Goal: Information Seeking & Learning: Learn about a topic

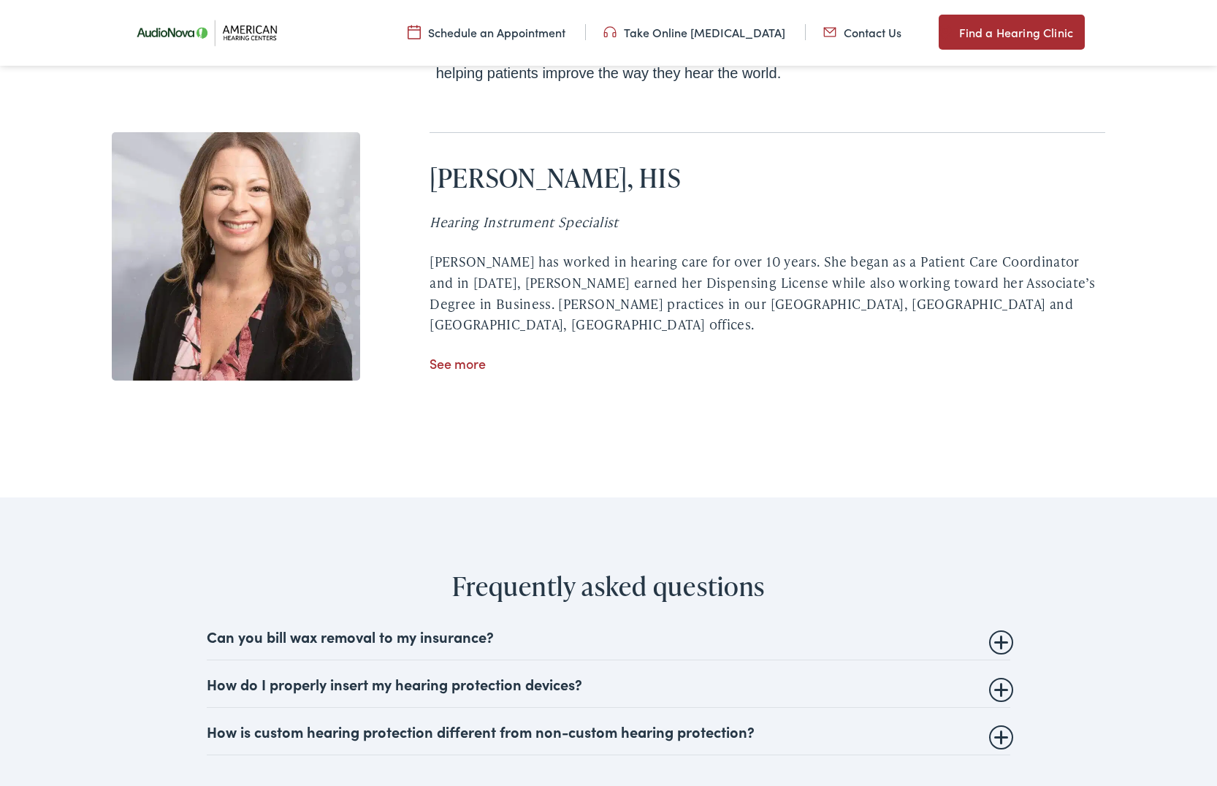
scroll to position [2728, 0]
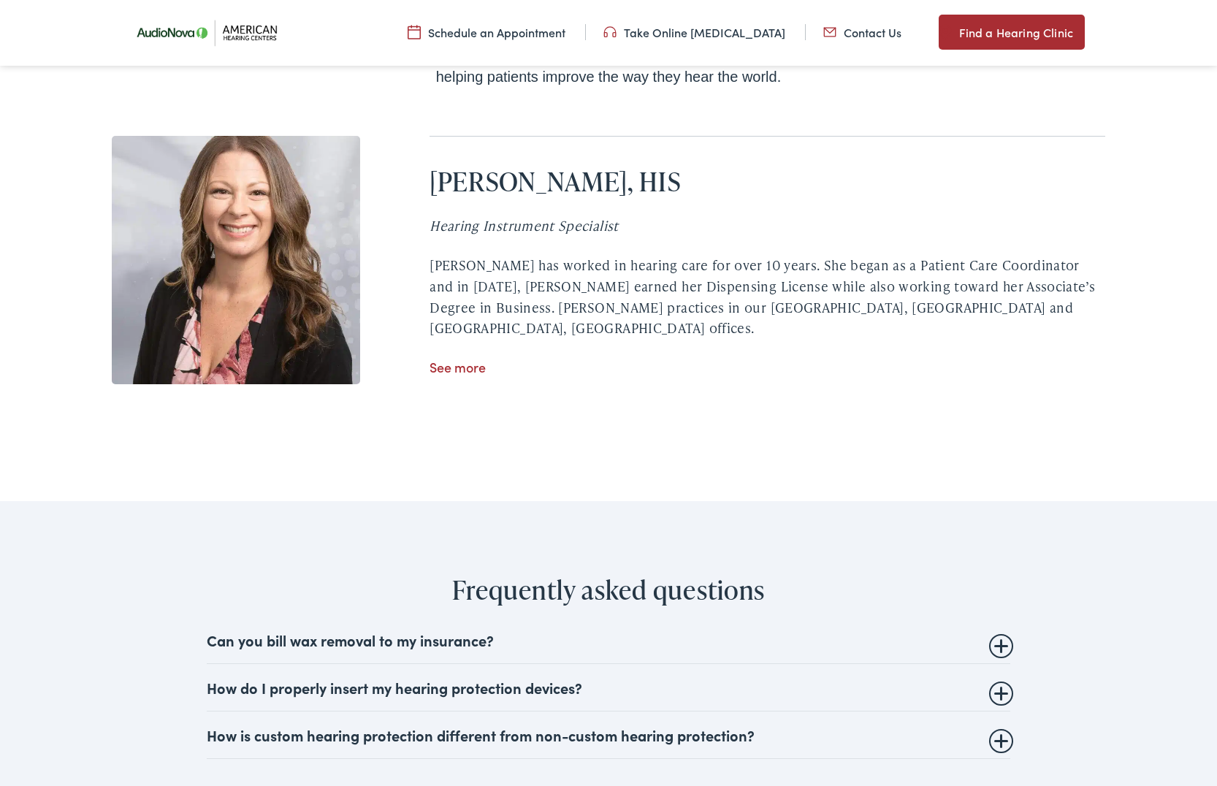
click at [448, 358] on link "See more" at bounding box center [458, 367] width 56 height 18
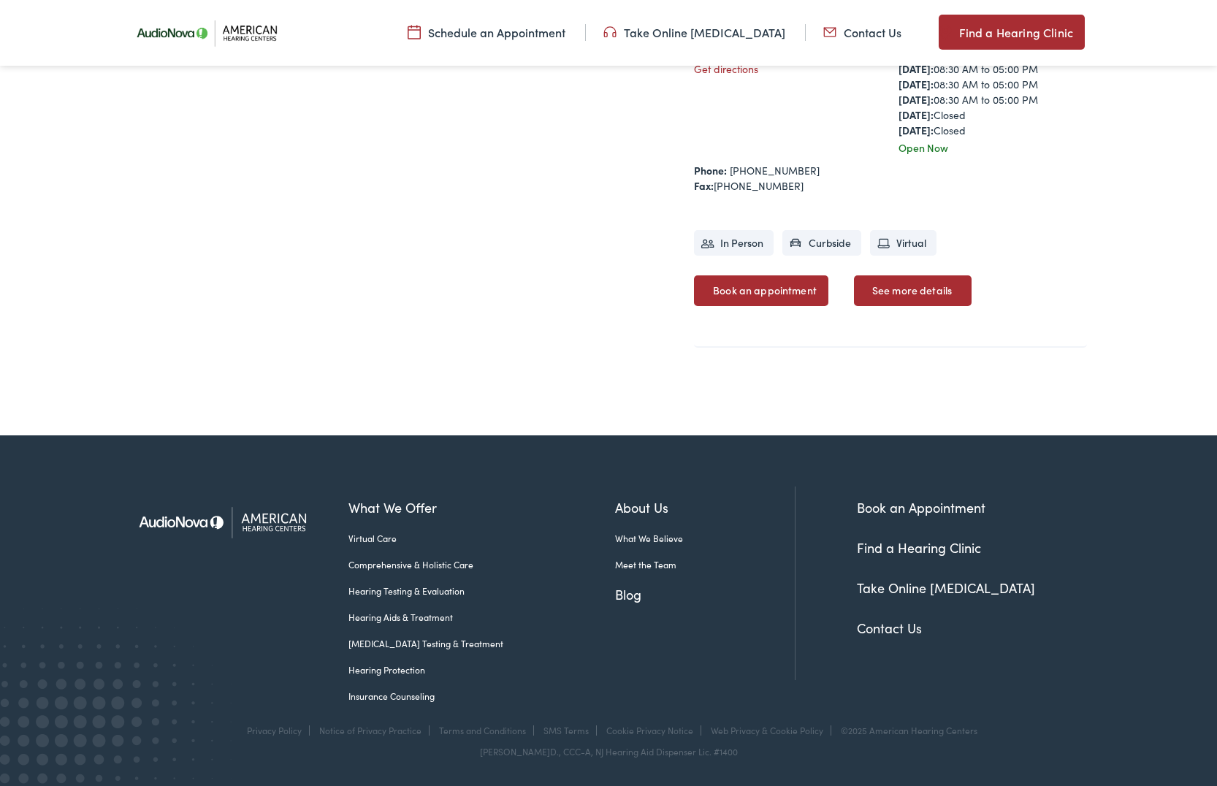
scroll to position [985, 0]
click at [428, 616] on link "Hearing Aids & Treatment" at bounding box center [482, 617] width 267 height 13
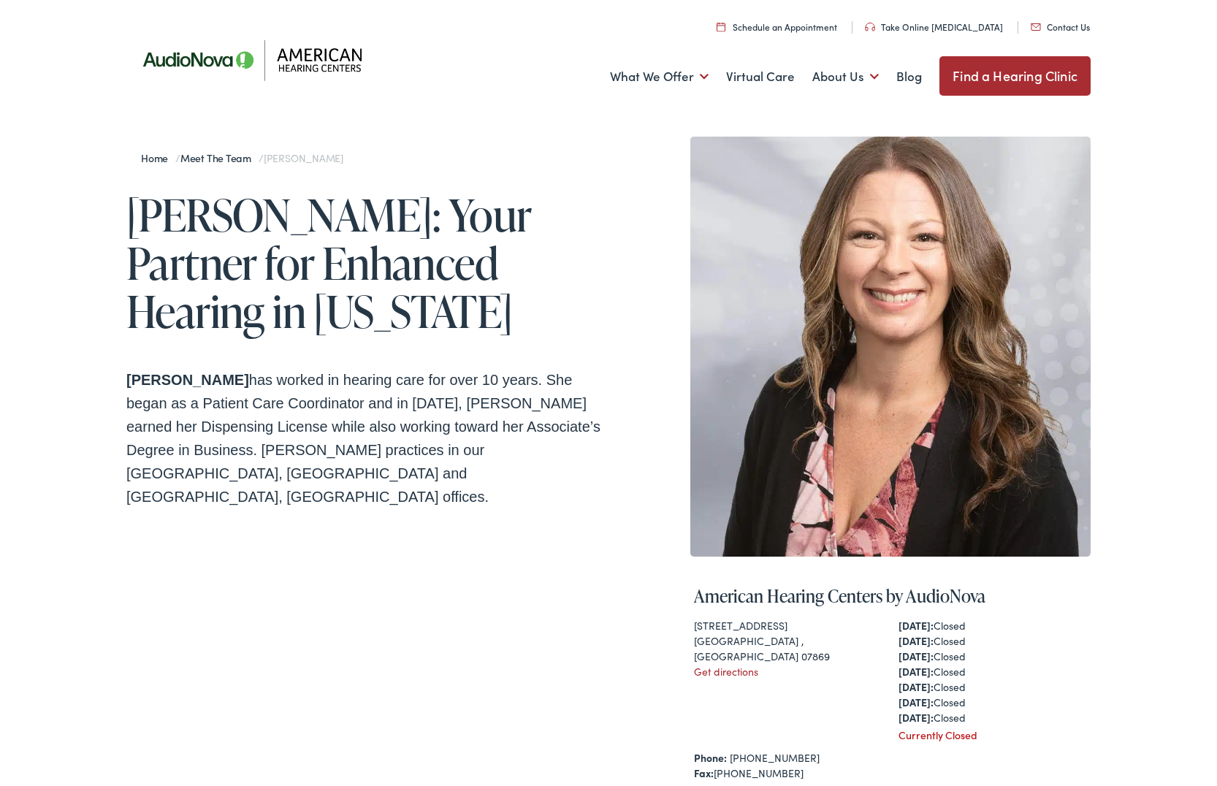
scroll to position [6, 0]
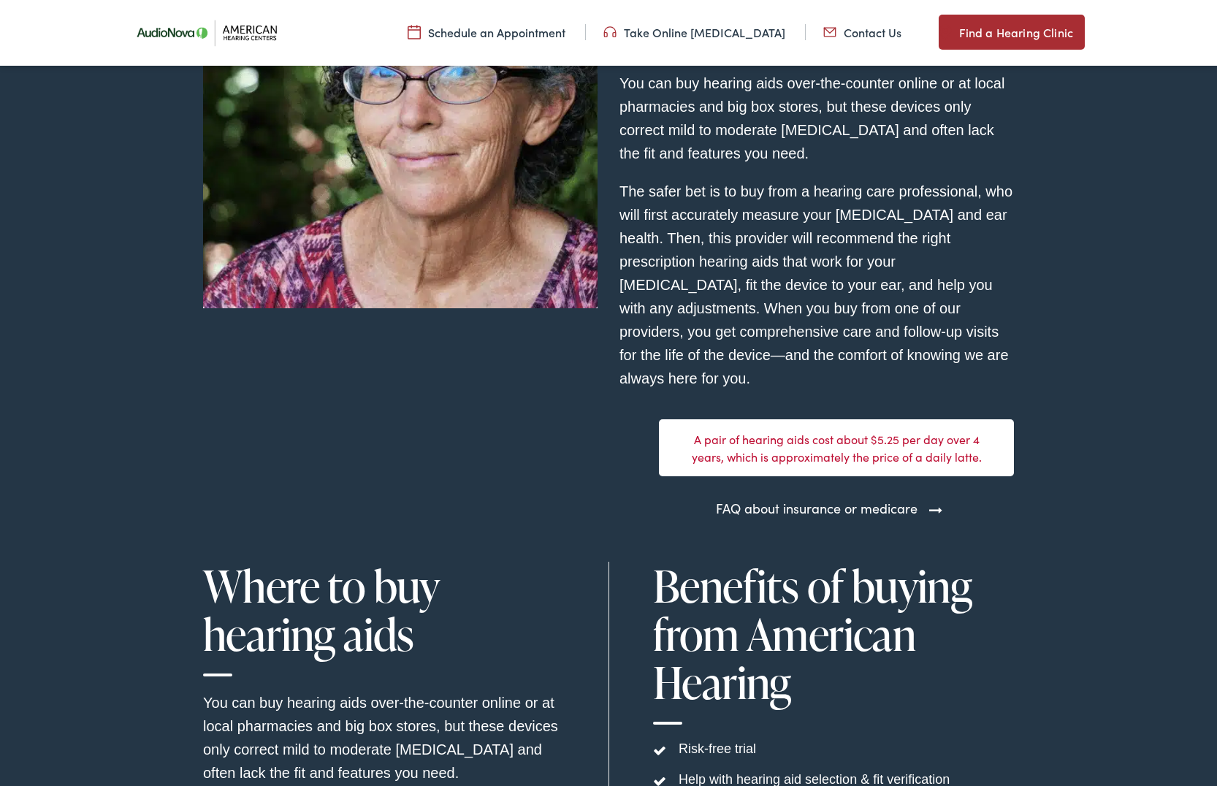
scroll to position [4025, 0]
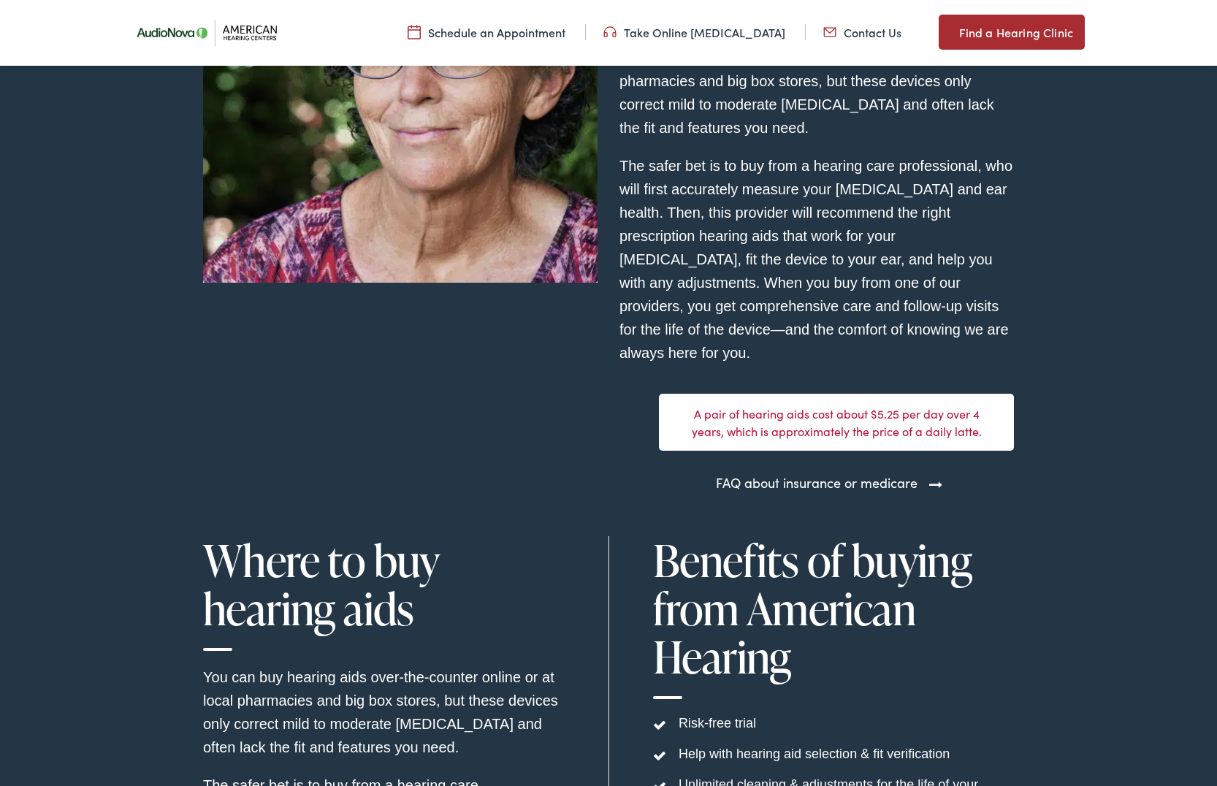
click at [764, 492] on link "FAQ about insurance or medicare" at bounding box center [817, 483] width 202 height 20
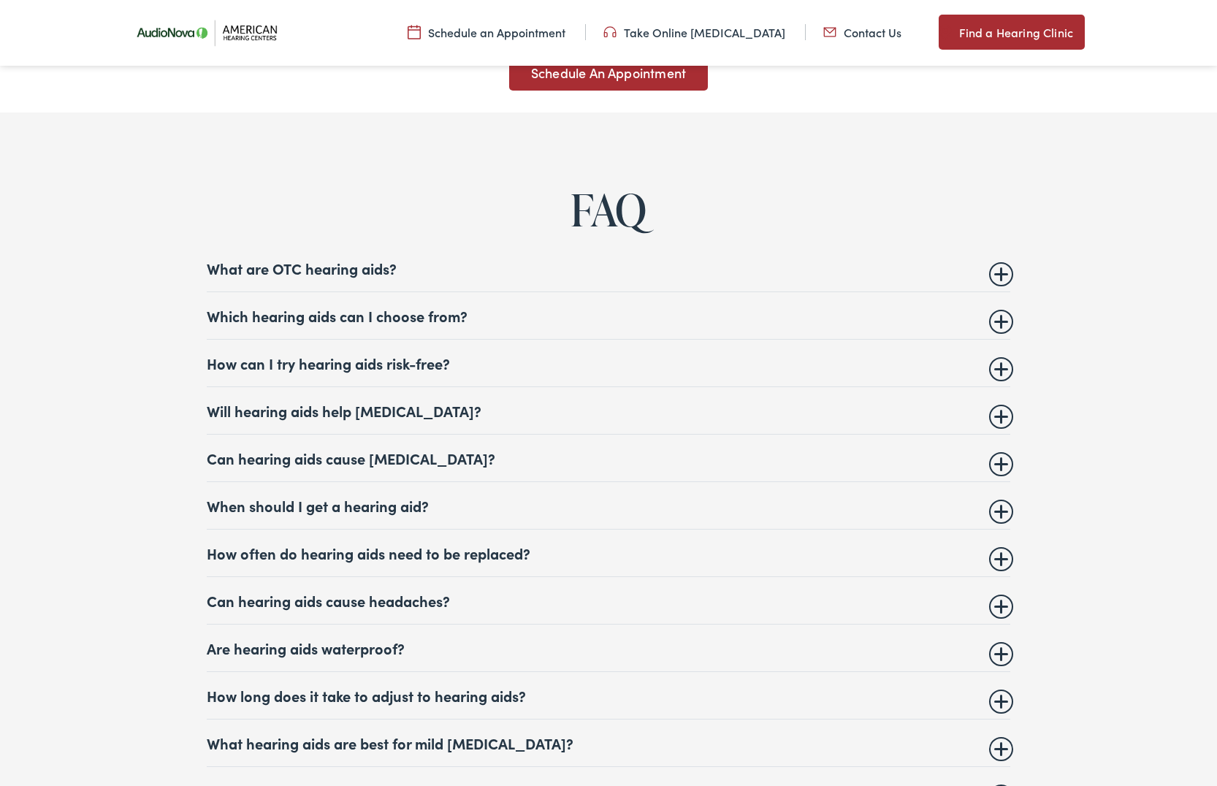
scroll to position [5465, 0]
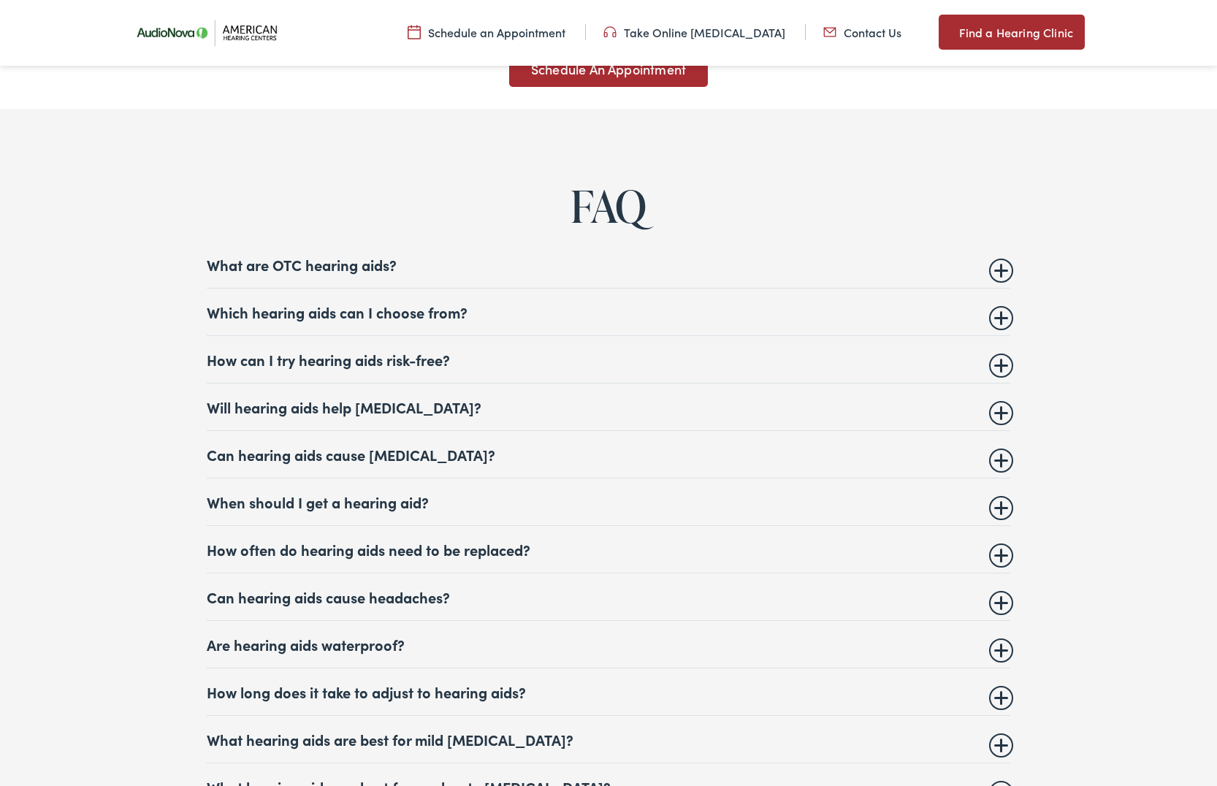
click at [425, 321] on summary "Which hearing aids can I choose from?" at bounding box center [609, 312] width 804 height 18
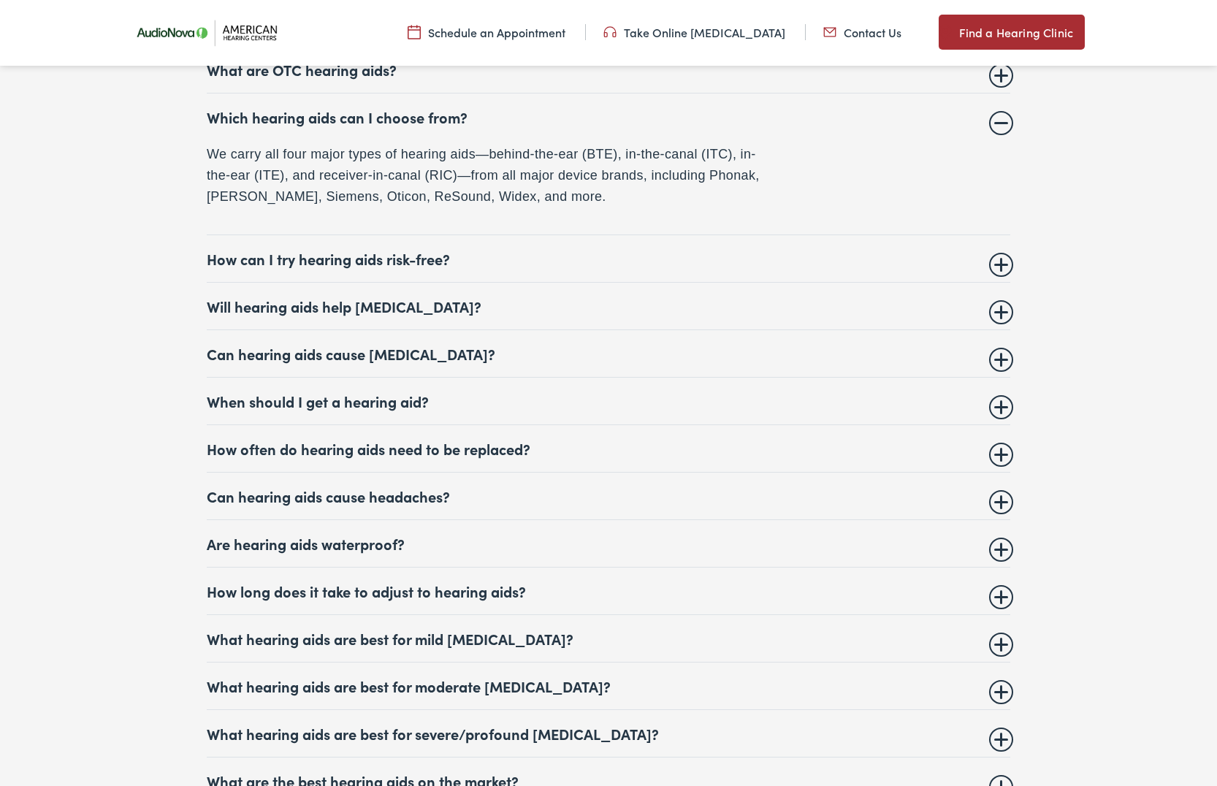
scroll to position [5663, 0]
click at [454, 457] on summary "How often do hearing aids need to be replaced?" at bounding box center [609, 448] width 804 height 18
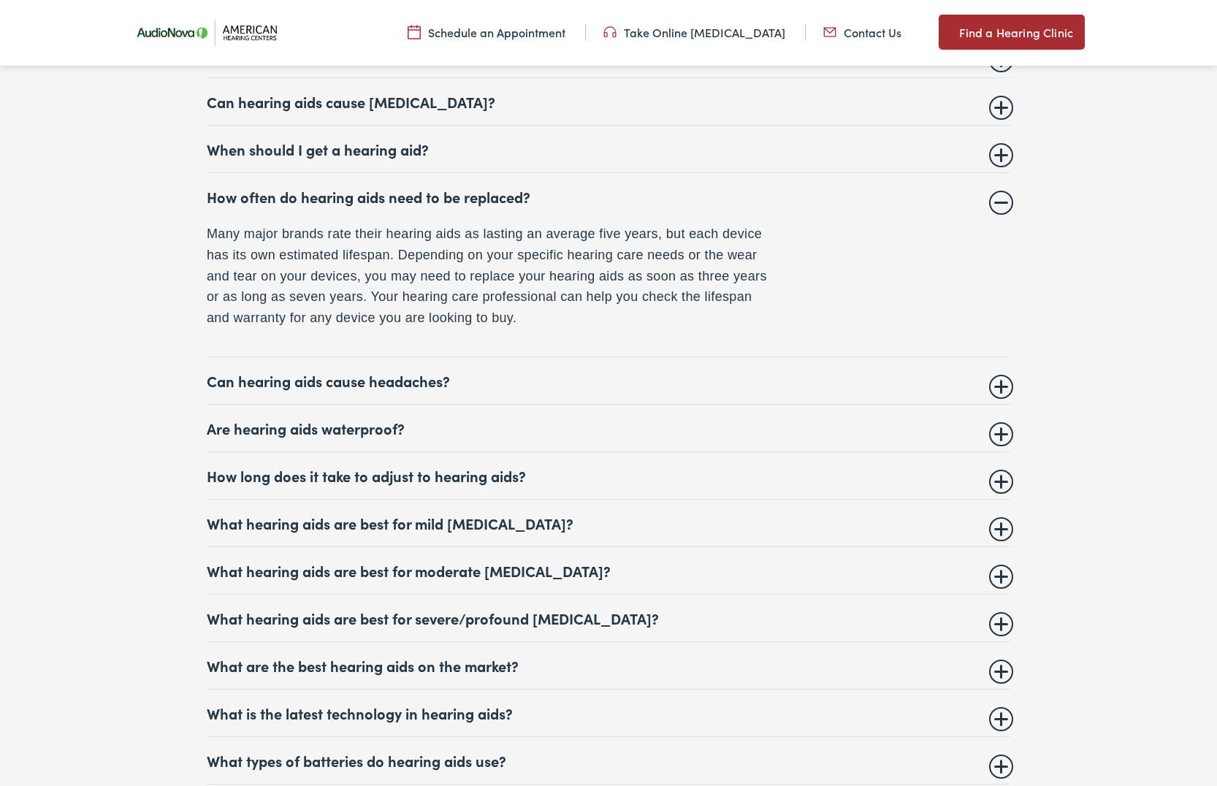
scroll to position [5821, 0]
click at [376, 436] on summary "Are hearing aids waterproof?" at bounding box center [609, 428] width 804 height 18
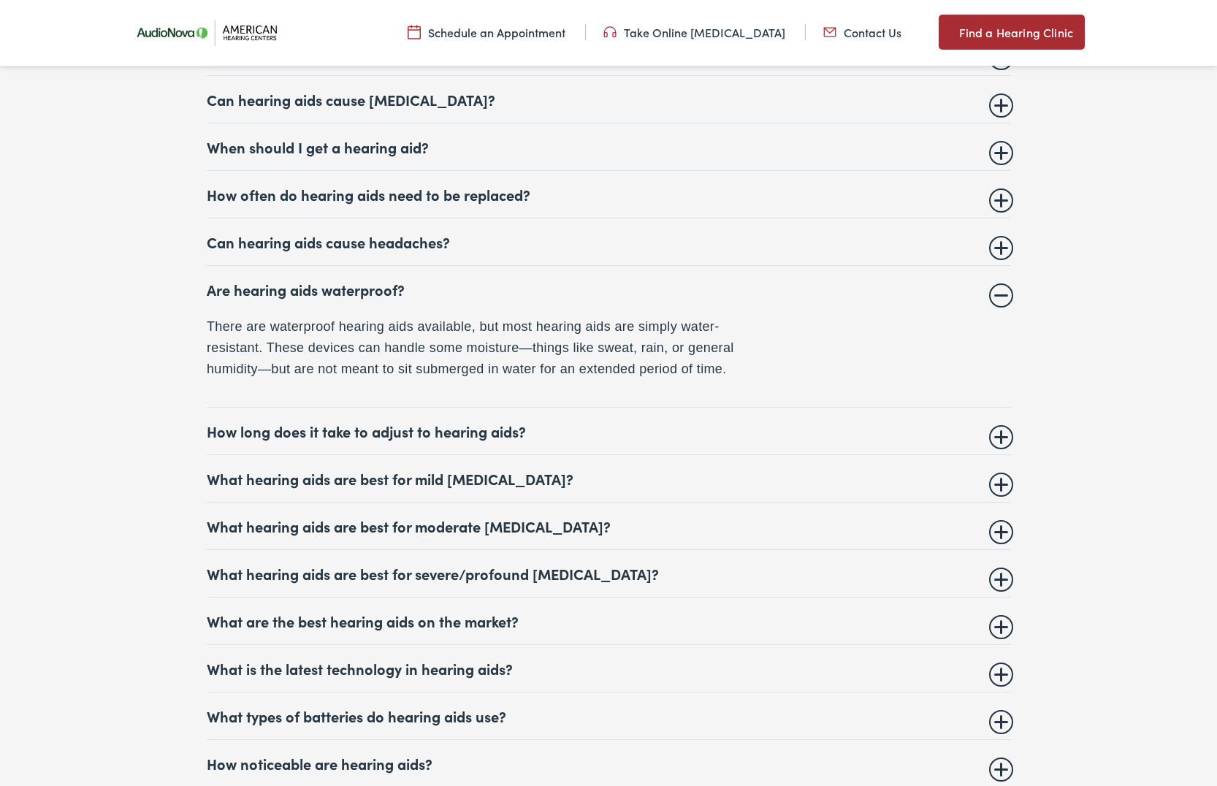
scroll to position [5822, 0]
click at [391, 536] on summary "What hearing aids are best for moderate [MEDICAL_DATA]?" at bounding box center [609, 527] width 804 height 18
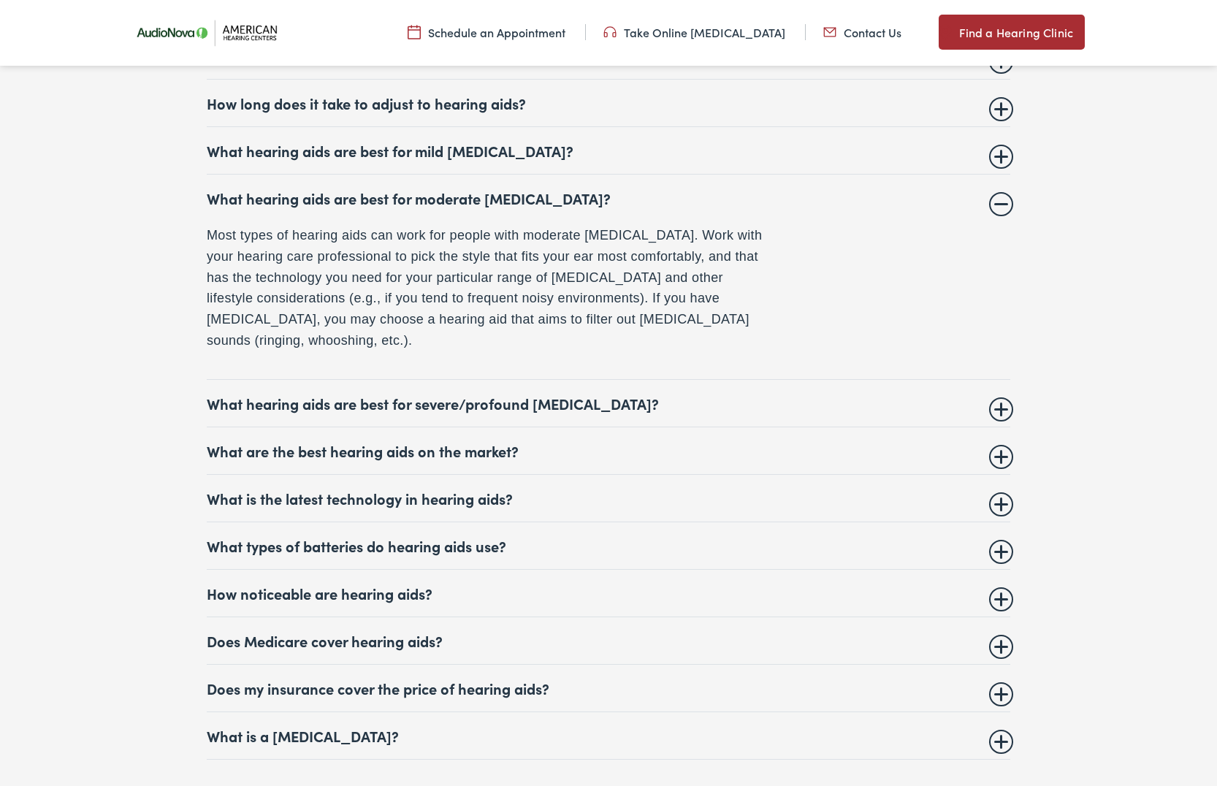
scroll to position [6067, 0]
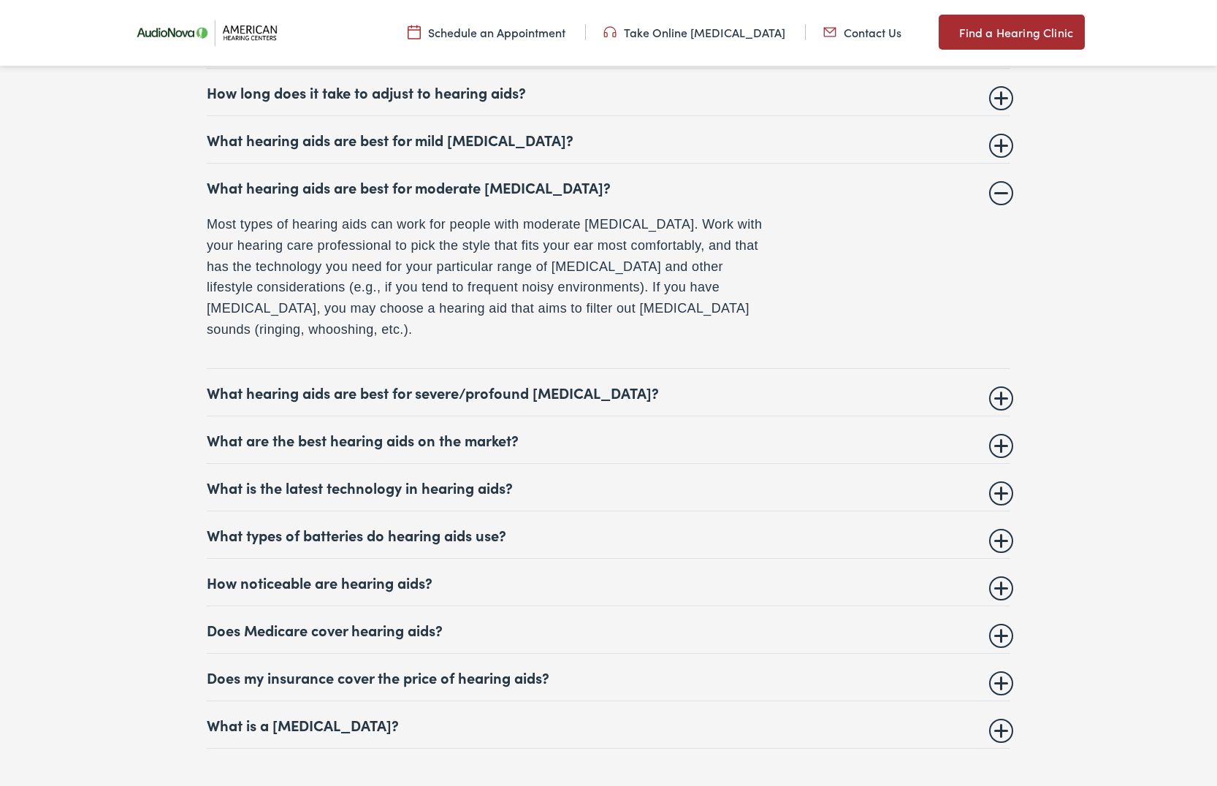
click at [429, 449] on summary "What are the best hearing aids on the market?" at bounding box center [609, 440] width 804 height 18
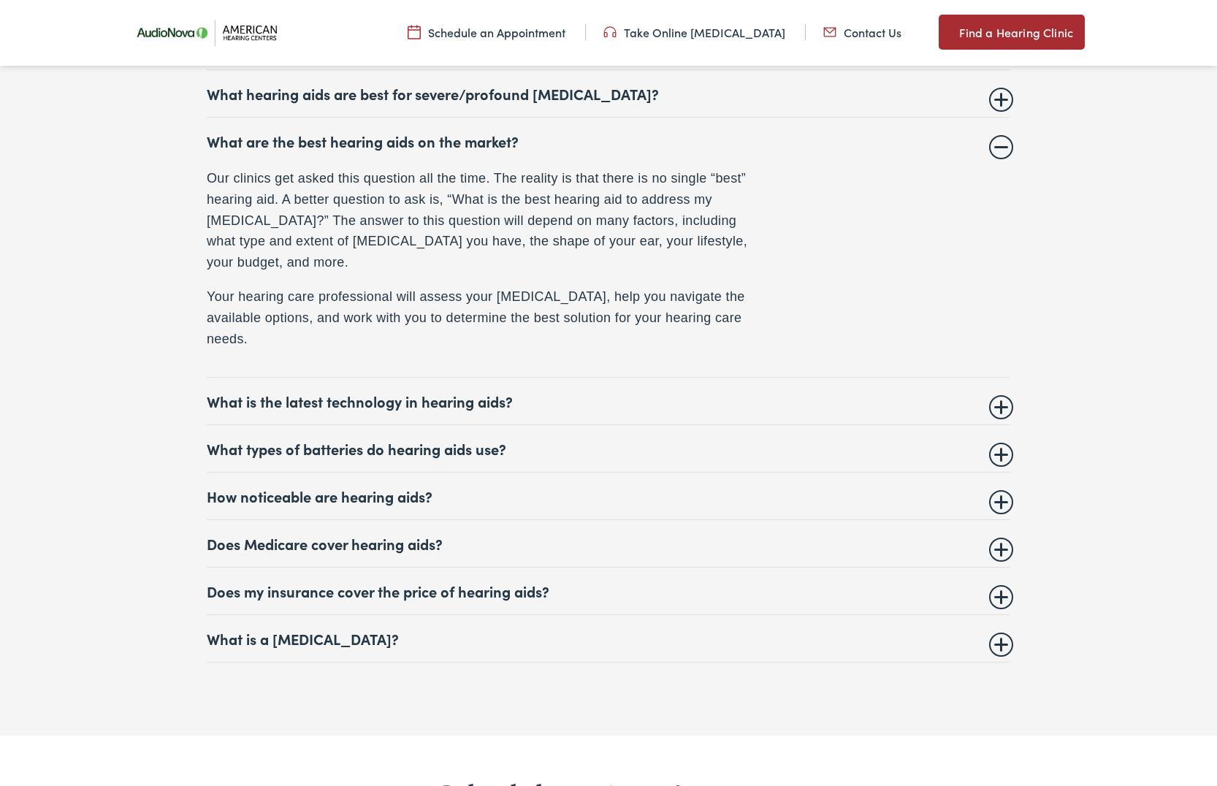
scroll to position [6210, 0]
click at [385, 551] on summary "Does Medicare cover hearing aids?" at bounding box center [609, 542] width 804 height 18
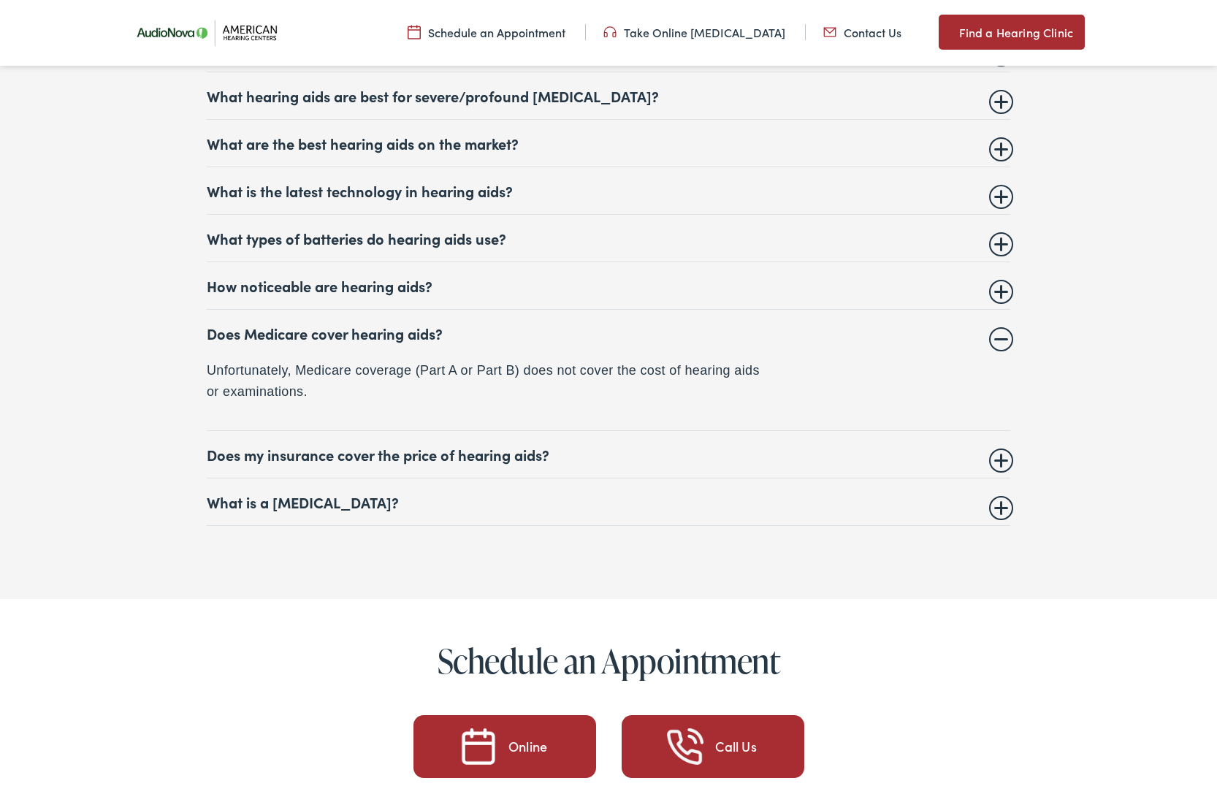
scroll to position [6199, 0]
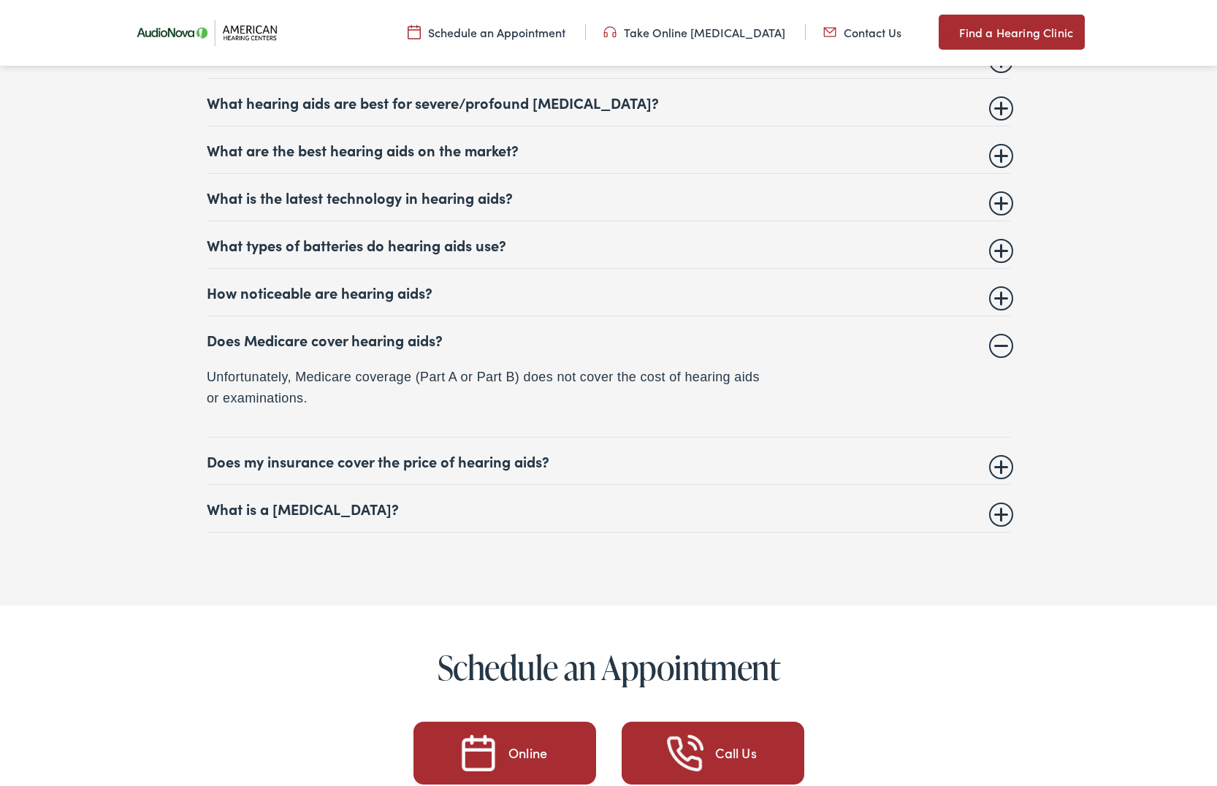
click at [307, 470] on summary "Does my insurance cover the price of hearing aids?" at bounding box center [609, 461] width 804 height 18
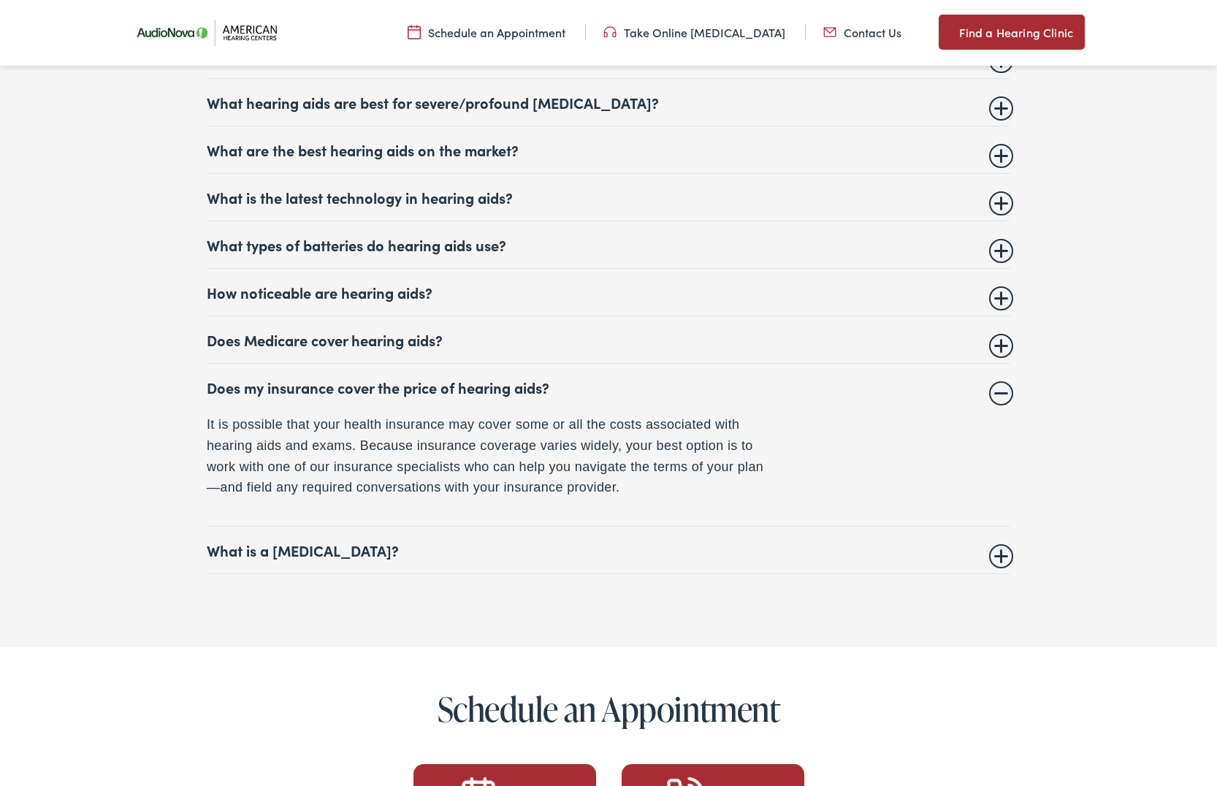
click at [290, 559] on summary "What is a [MEDICAL_DATA]?" at bounding box center [609, 550] width 804 height 18
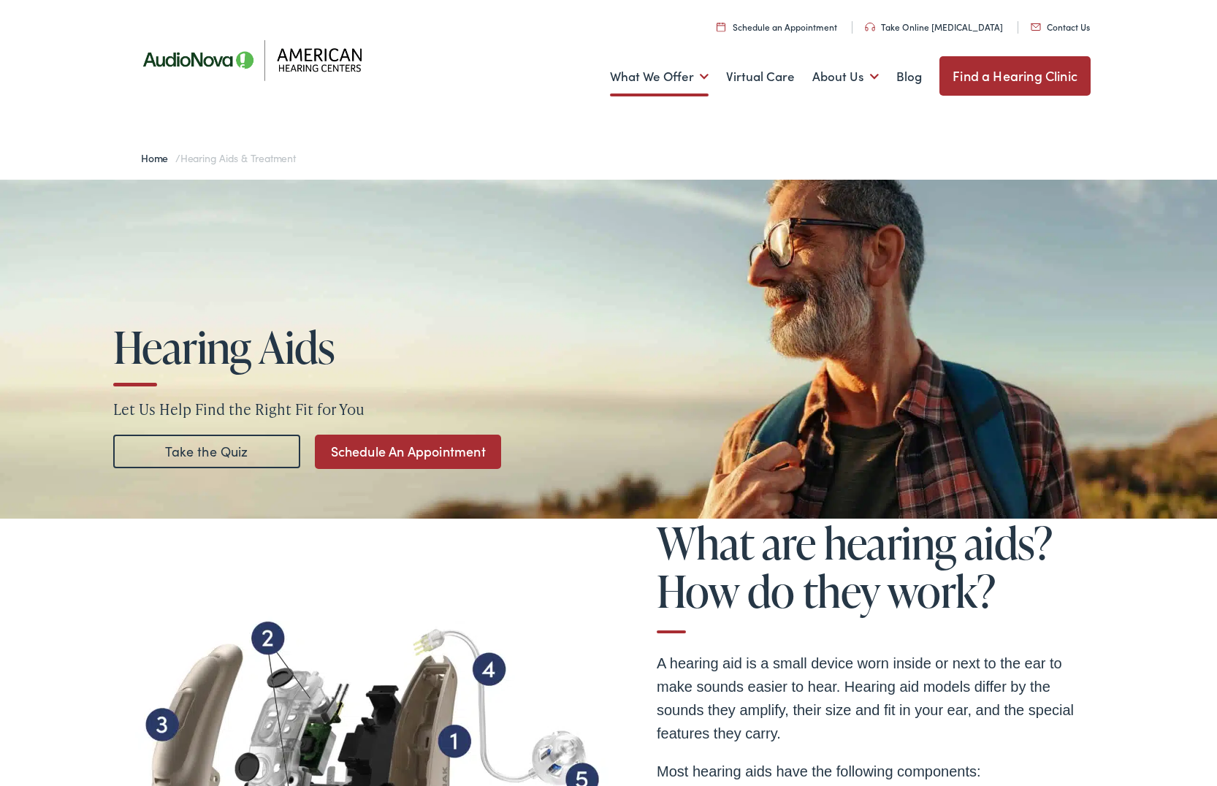
scroll to position [2, 0]
